Goal: Transaction & Acquisition: Download file/media

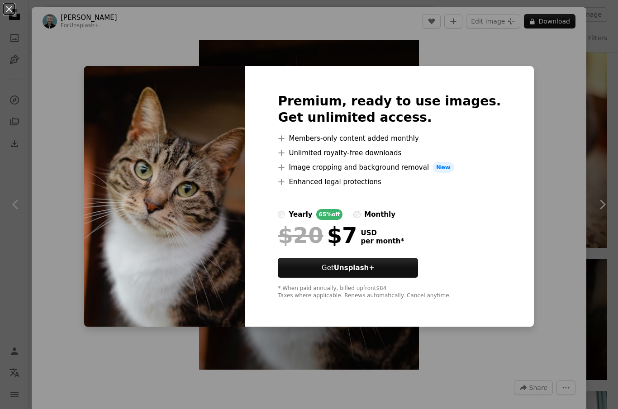
scroll to position [36, 0]
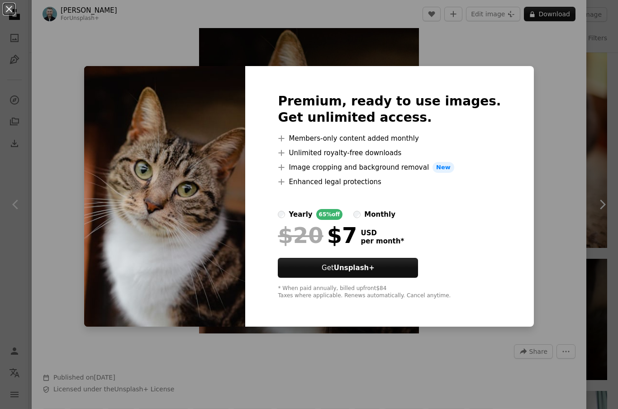
click at [541, 151] on div "An X shape Premium, ready to use images. Get unlimited access. A plus sign Memb…" at bounding box center [309, 204] width 618 height 409
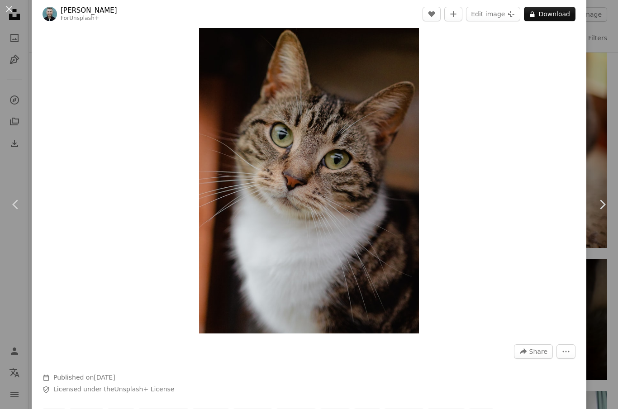
click at [13, 10] on button "An X shape" at bounding box center [9, 9] width 11 height 11
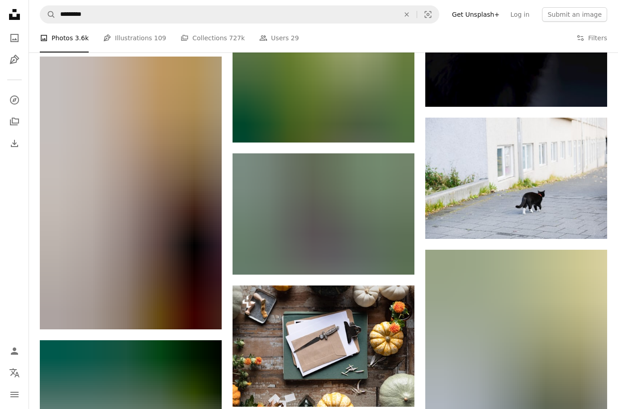
scroll to position [29794, 0]
